Goal: Task Accomplishment & Management: Manage account settings

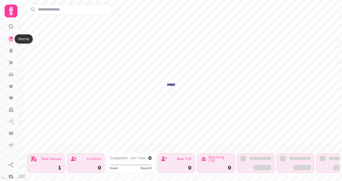
click at [12, 38] on icon at bounding box center [10, 38] width 5 height 5
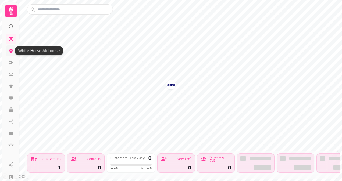
click at [11, 53] on icon at bounding box center [10, 50] width 5 height 5
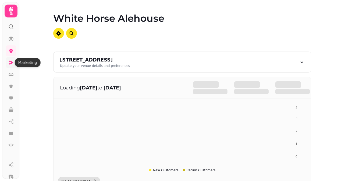
click at [11, 62] on icon at bounding box center [11, 63] width 4 height 4
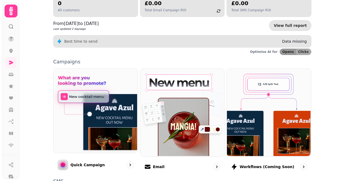
scroll to position [114, 0]
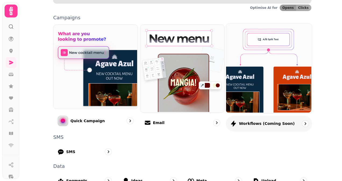
click at [267, 51] on img at bounding box center [269, 68] width 86 height 90
click at [261, 125] on p "Workflows (coming soon)" at bounding box center [267, 123] width 56 height 5
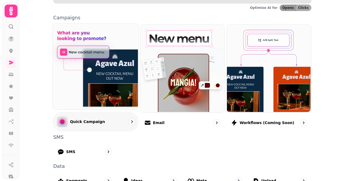
click at [102, 122] on div "Quick Campaign" at bounding box center [95, 122] width 86 height 20
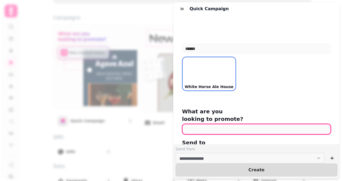
click at [229, 125] on input "text" at bounding box center [256, 129] width 149 height 11
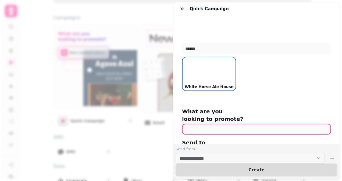
click at [318, 79] on div "White Horse Ale House" at bounding box center [256, 74] width 149 height 34
click at [229, 30] on h1 "White Horse Ale House" at bounding box center [256, 29] width 157 height 25
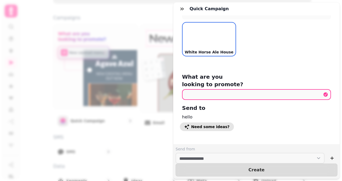
click at [195, 125] on span "Need some ideas?" at bounding box center [210, 127] width 38 height 4
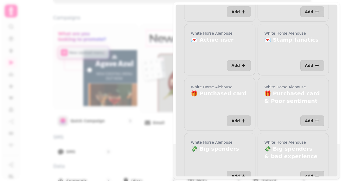
scroll to position [585, 0]
click at [129, 28] on div "Quick Campaign Quick Ideas White Horse Alehouse 📌 White Horse Alehouse Add Whit…" at bounding box center [171, 95] width 342 height 173
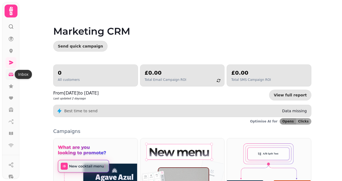
click at [13, 73] on icon at bounding box center [11, 74] width 5 height 3
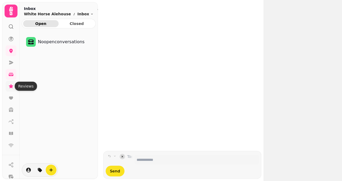
click at [12, 87] on icon at bounding box center [10, 86] width 5 height 5
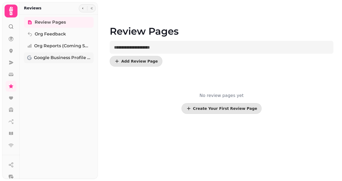
click at [56, 56] on span "Google Business Profile (Beta)" at bounding box center [62, 58] width 57 height 6
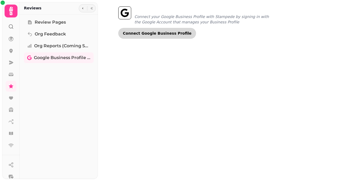
click at [149, 33] on span "Connect Google Business Profile" at bounding box center [157, 33] width 69 height 4
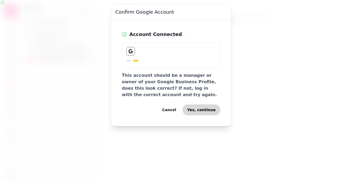
click at [205, 108] on span "Yes, continue" at bounding box center [201, 110] width 29 height 4
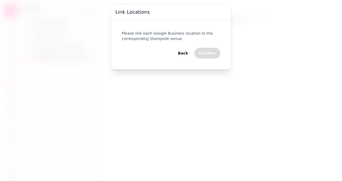
click at [191, 55] on button "Back" at bounding box center [183, 53] width 19 height 11
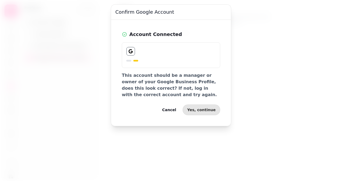
click at [176, 108] on span "Cancel" at bounding box center [169, 110] width 14 height 4
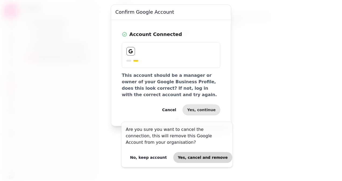
click at [183, 154] on button "Yes, cancel and remove" at bounding box center [202, 157] width 59 height 11
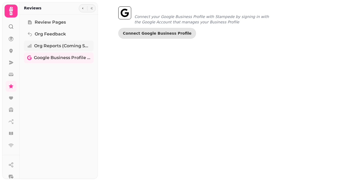
click at [34, 43] on span "Org Reports (coming soon)" at bounding box center [62, 46] width 56 height 6
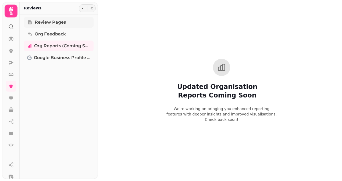
click at [43, 19] on link "Review Pages" at bounding box center [59, 22] width 70 height 11
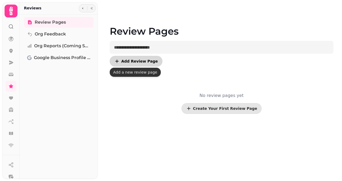
click at [136, 57] on button "Add Review Page" at bounding box center [136, 61] width 53 height 11
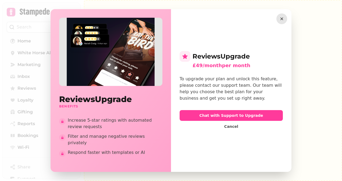
click at [283, 17] on icon "button" at bounding box center [281, 18] width 5 height 5
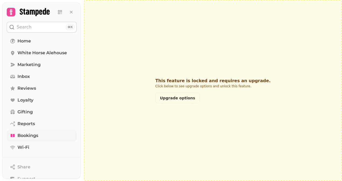
click at [36, 136] on span "Bookings" at bounding box center [27, 136] width 21 height 6
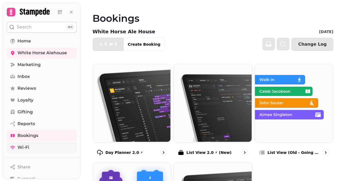
click at [23, 145] on span "Wi-Fi" at bounding box center [23, 148] width 12 height 6
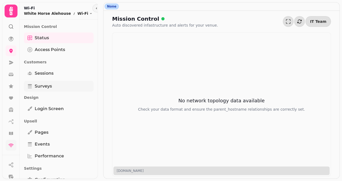
scroll to position [47, 0]
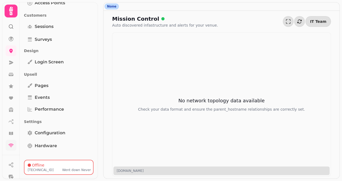
click at [50, 164] on div "Offline" at bounding box center [59, 165] width 63 height 5
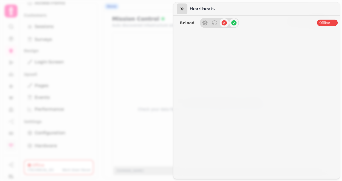
click at [181, 8] on icon "button" at bounding box center [182, 8] width 5 height 5
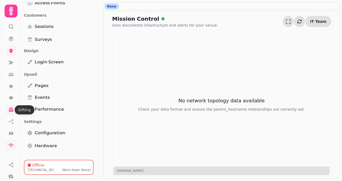
click at [9, 110] on icon at bounding box center [10, 109] width 5 height 5
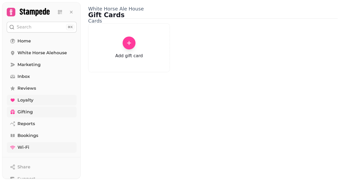
click at [16, 100] on link "Loyalty" at bounding box center [42, 100] width 70 height 11
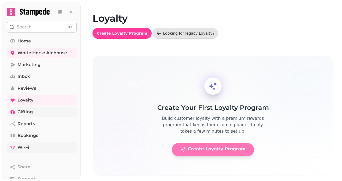
click at [201, 153] on button "Create Loyalty Program" at bounding box center [213, 149] width 82 height 13
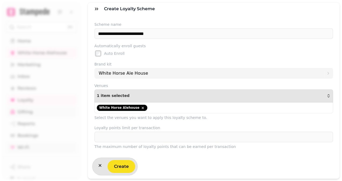
click at [28, 23] on div "**********" at bounding box center [171, 95] width 342 height 173
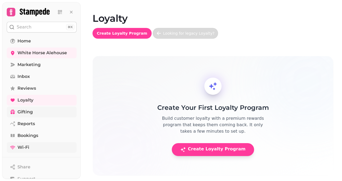
click at [188, 32] on div "Looking for legacy Loyalty?" at bounding box center [188, 33] width 51 height 5
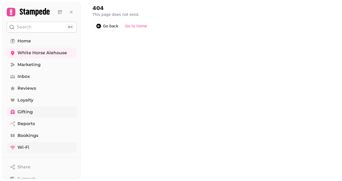
click at [101, 25] on icon at bounding box center [98, 26] width 5 height 5
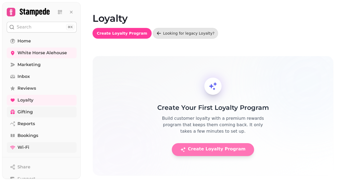
click at [213, 146] on button "Create Loyalty Program" at bounding box center [213, 149] width 82 height 13
